Goal: Task Accomplishment & Management: Manage account settings

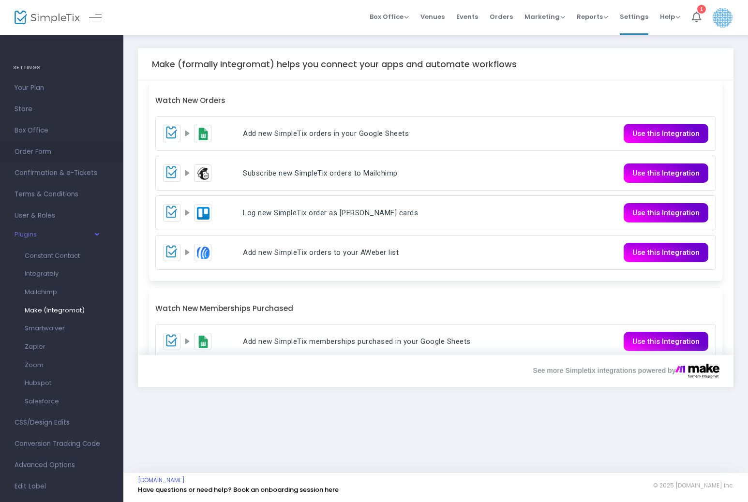
click at [35, 146] on span "Order Form" at bounding box center [62, 152] width 94 height 13
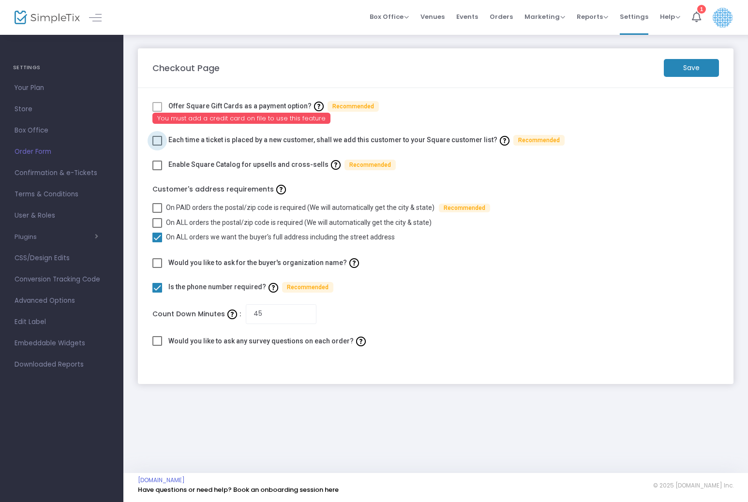
click at [152, 139] on span at bounding box center [157, 141] width 10 height 10
click at [157, 146] on input "checkbox" at bounding box center [157, 146] width 0 height 0
checkbox input "true"
click at [679, 66] on m-button "Save" at bounding box center [691, 68] width 55 height 18
drag, startPoint x: 171, startPoint y: 140, endPoint x: 483, endPoint y: 142, distance: 312.0
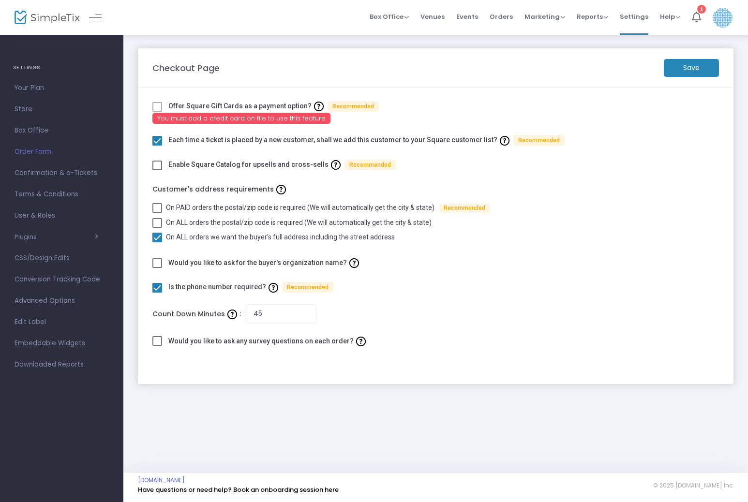
click at [483, 142] on label "Each time a ticket is placed by a new customer, shall we add this customer to y…" at bounding box center [366, 140] width 396 height 15
copy label "Each time a ticket is placed by a new customer, shall we add this customer to y…"
